Goal: Navigation & Orientation: Find specific page/section

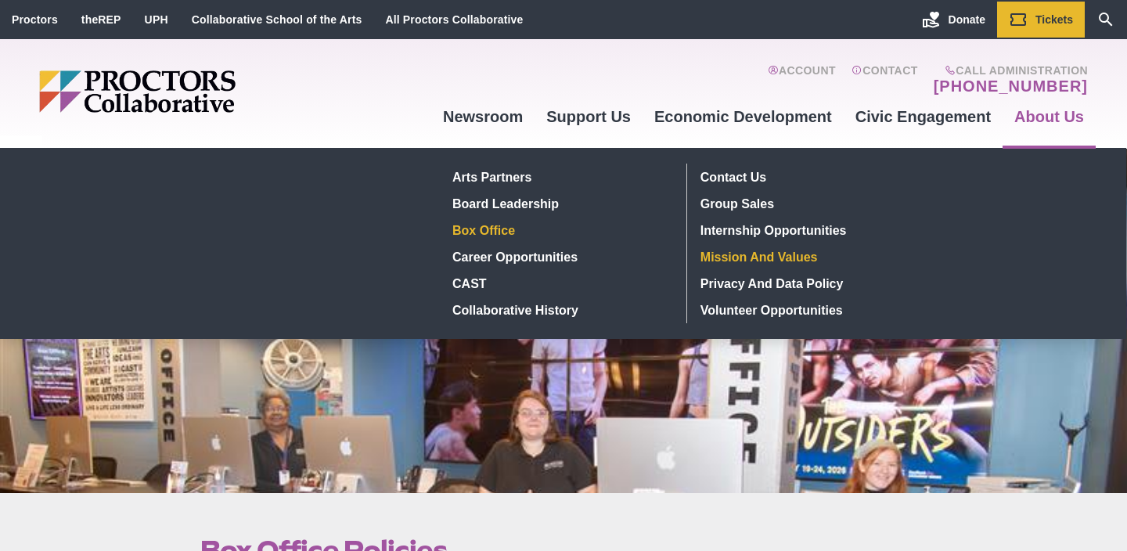
click at [795, 255] on link "Mission and Values" at bounding box center [808, 256] width 229 height 27
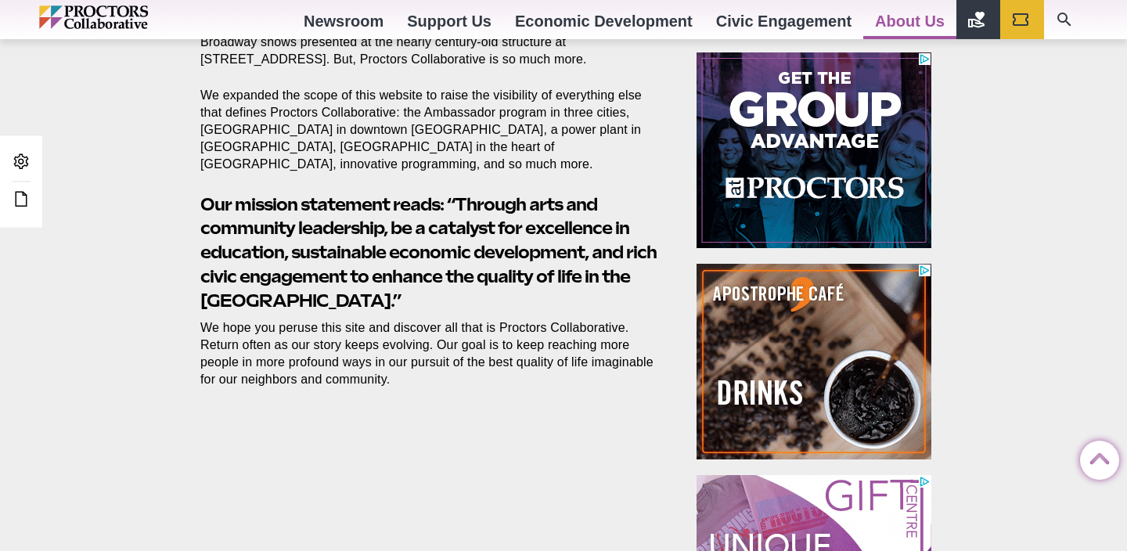
scroll to position [645, 0]
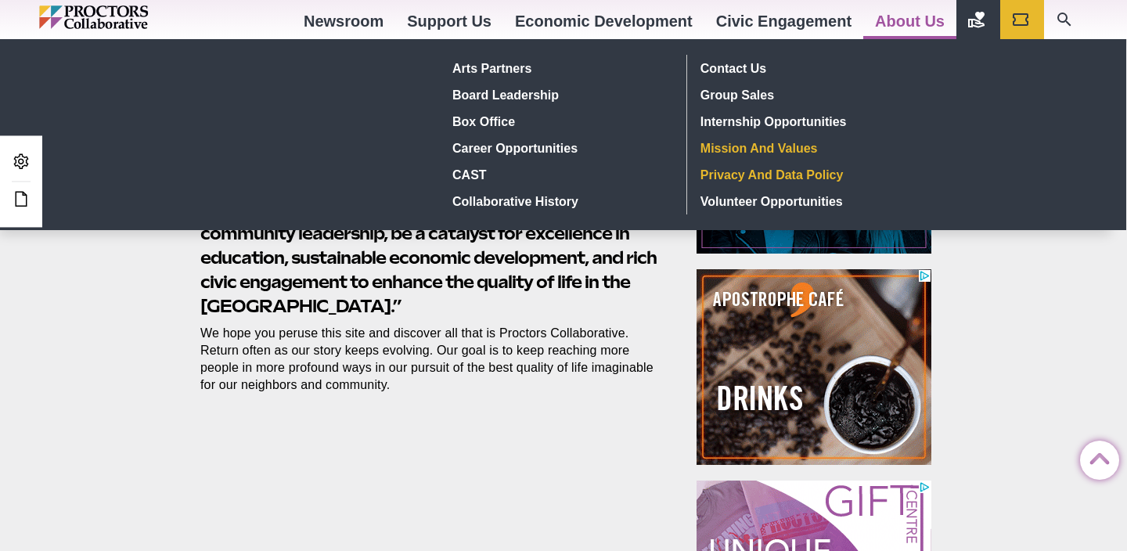
click at [830, 171] on link "Privacy and Data Policy" at bounding box center [808, 174] width 229 height 27
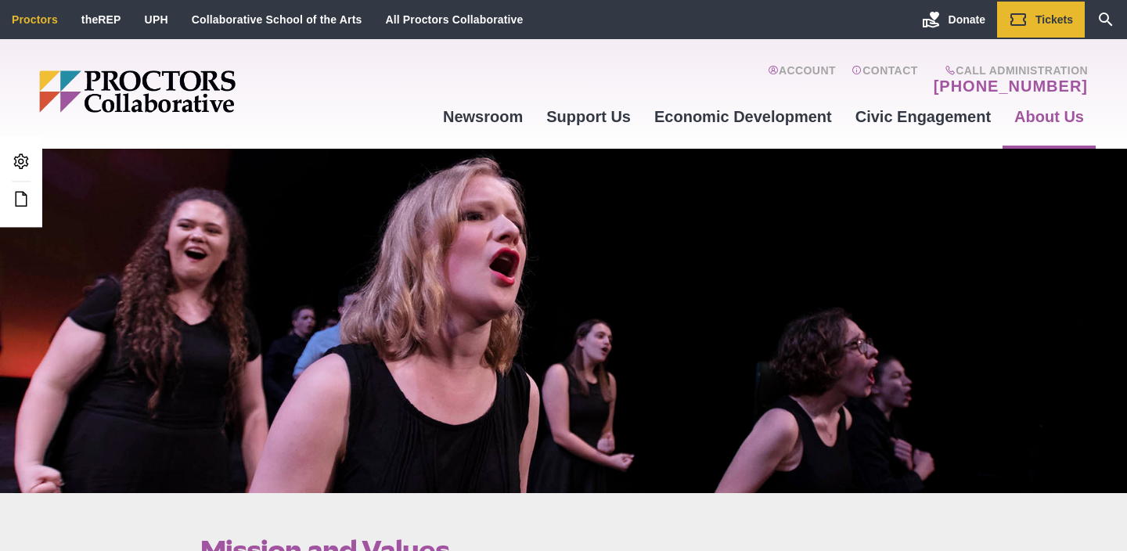
click at [38, 22] on link "Proctors" at bounding box center [35, 19] width 46 height 13
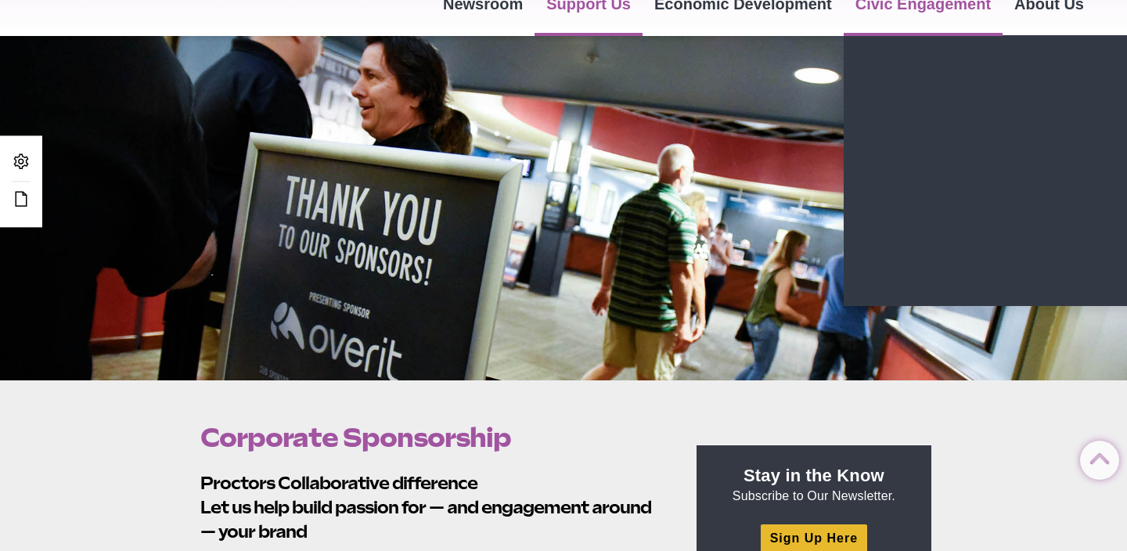
scroll to position [77, 0]
